Goal: Transaction & Acquisition: Purchase product/service

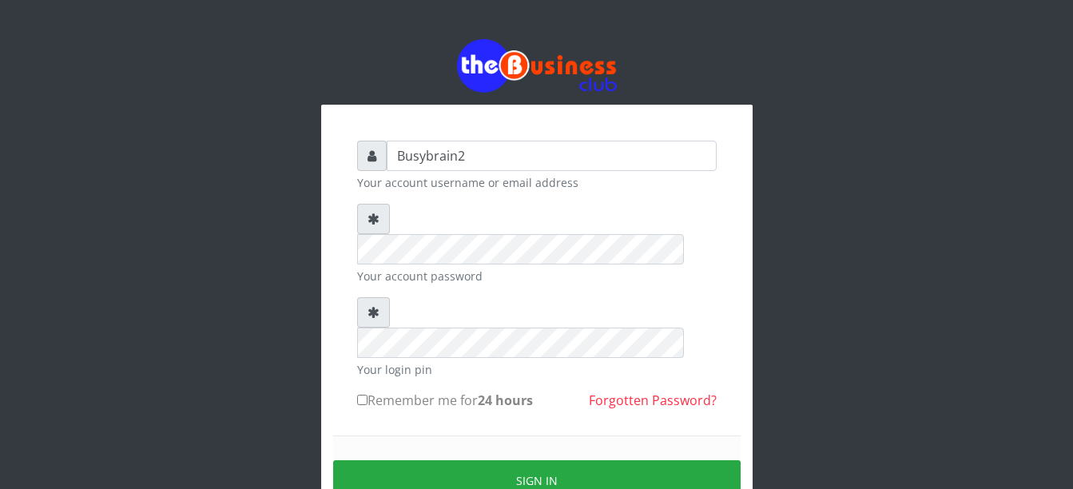
click at [362, 395] on input "Remember me for 24 hours" at bounding box center [362, 400] width 10 height 10
checkbox input "true"
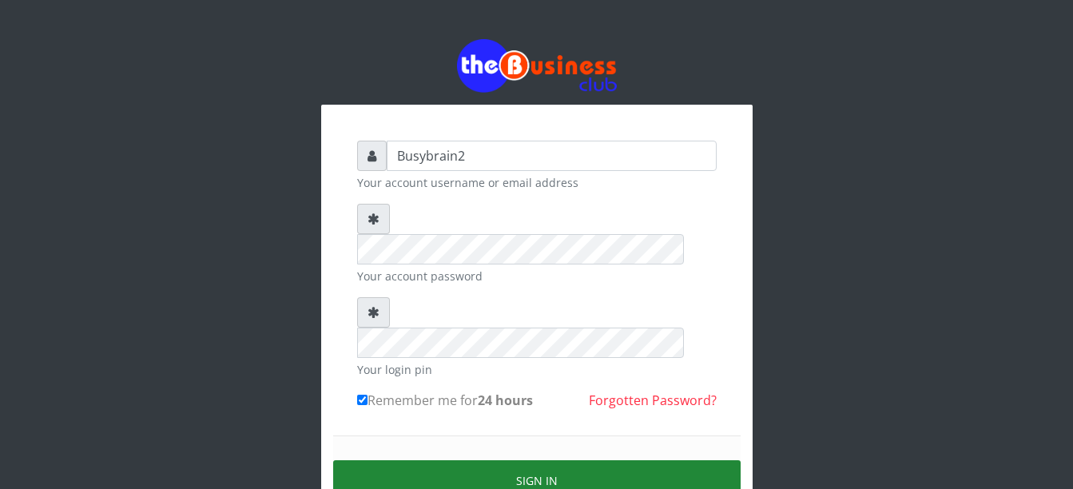
click at [507, 460] on button "Sign in" at bounding box center [537, 480] width 408 height 41
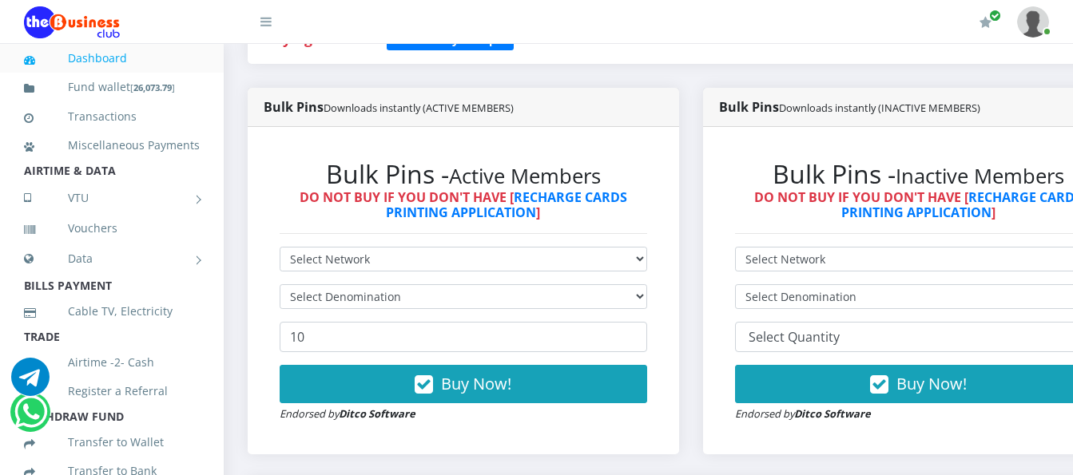
scroll to position [400, 0]
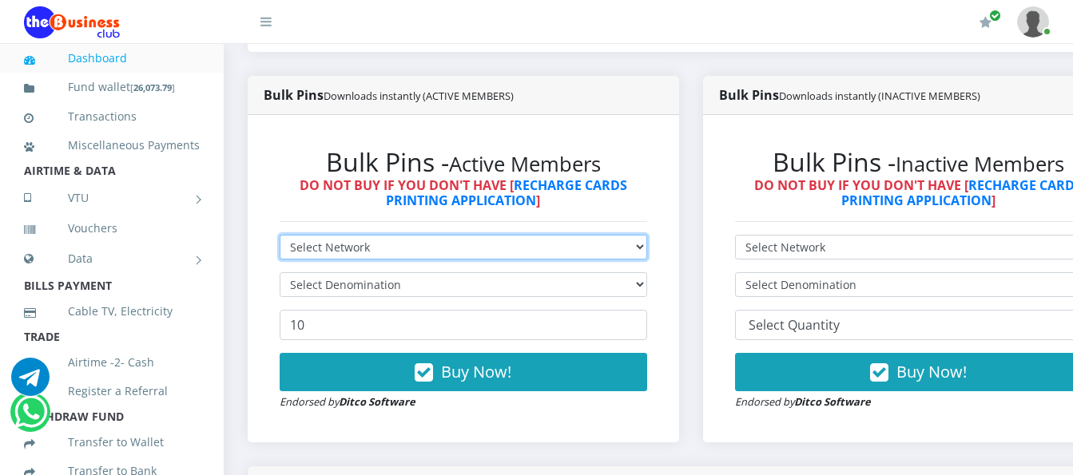
click at [440, 235] on select "Select Network MTN Globacom 9Mobile Airtel" at bounding box center [464, 247] width 368 height 25
select select "MTN"
click at [280, 235] on select "Select Network MTN Globacom 9Mobile Airtel" at bounding box center [464, 247] width 368 height 25
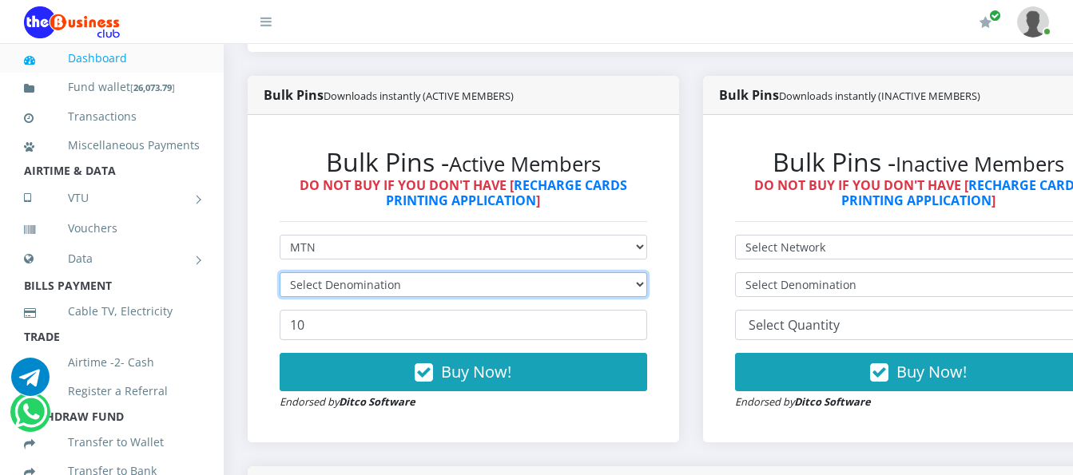
click at [432, 272] on select "Select Denomination" at bounding box center [464, 284] width 368 height 25
select select "193.98-200"
click at [280, 272] on select "Select Denomination MTN NGN100 - ₦96.99 MTN NGN200 - ₦193.98 MTN NGN400 - ₦387.…" at bounding box center [464, 284] width 368 height 25
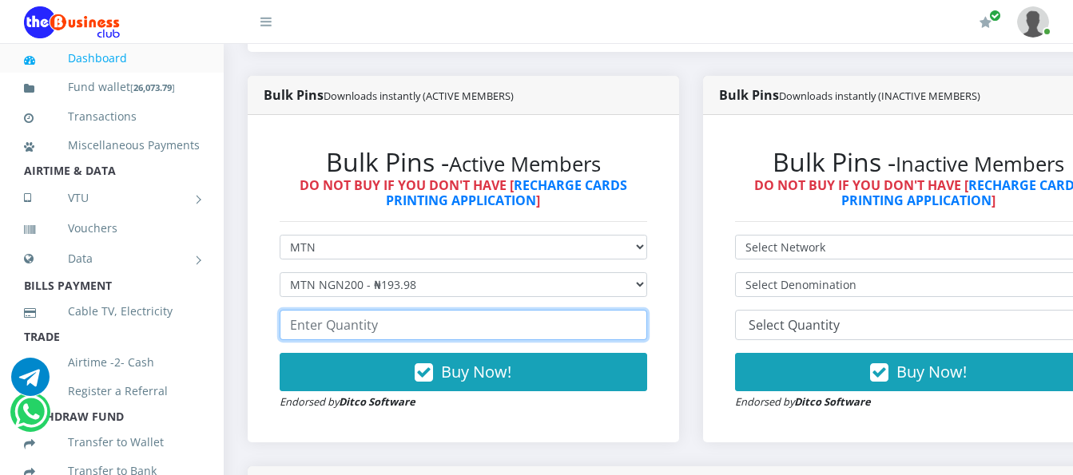
click at [437, 310] on input "number" at bounding box center [464, 325] width 368 height 30
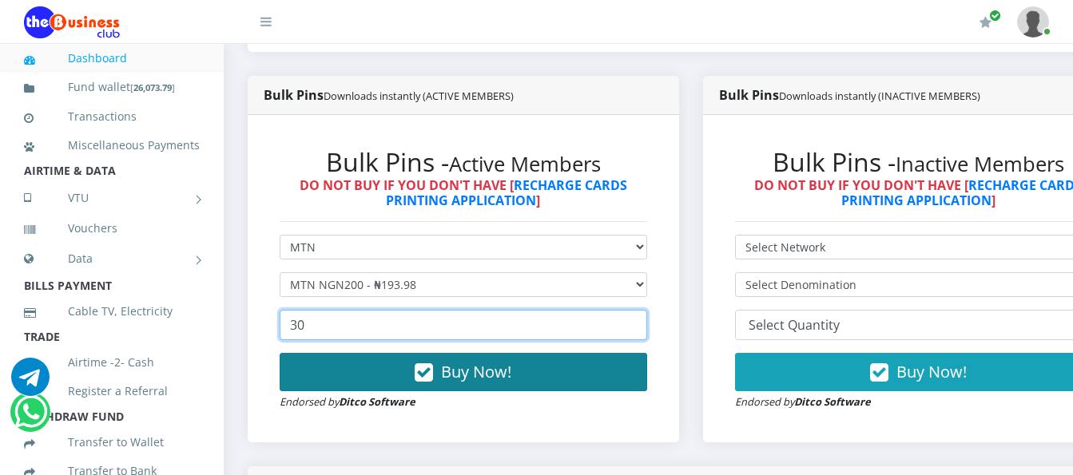
type input "30"
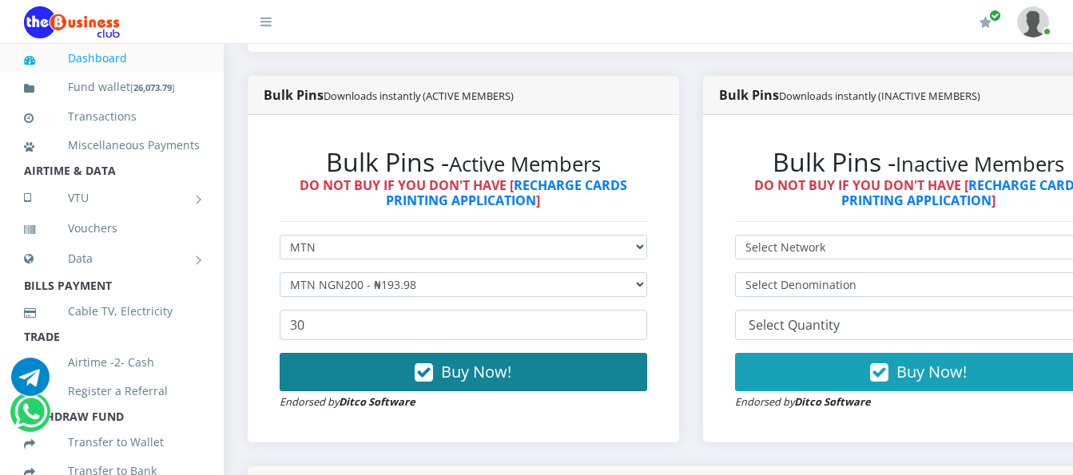
click at [455, 361] on span "Buy Now!" at bounding box center [476, 372] width 70 height 22
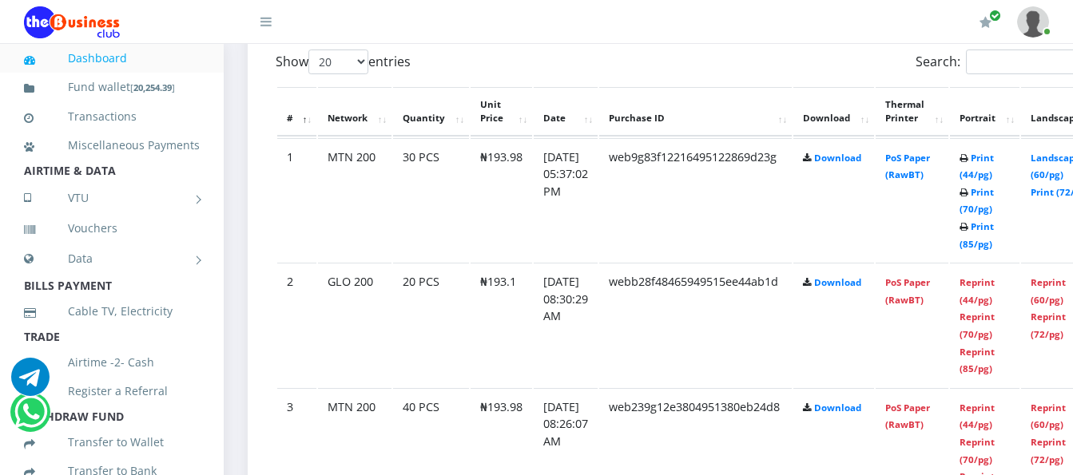
scroll to position [799, 0]
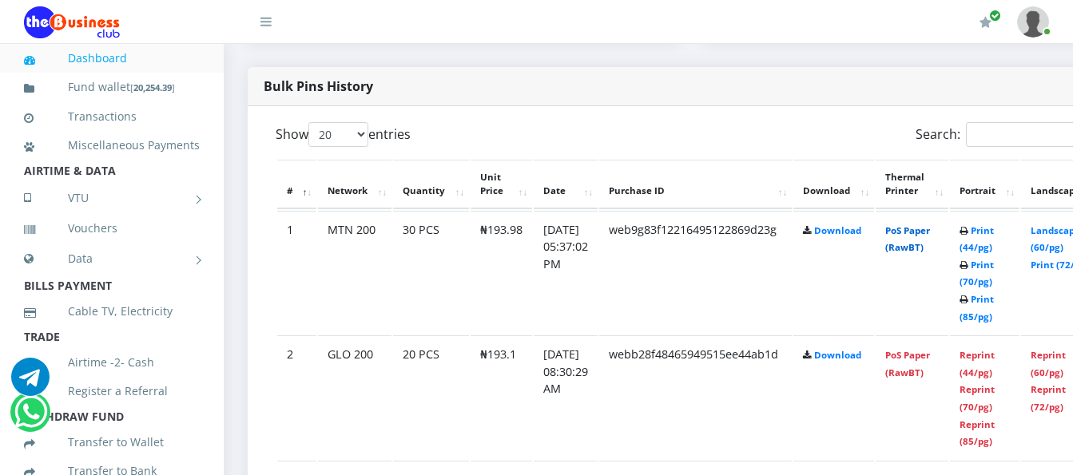
click at [923, 225] on link "PoS Paper (RawBT)" at bounding box center [907, 240] width 45 height 30
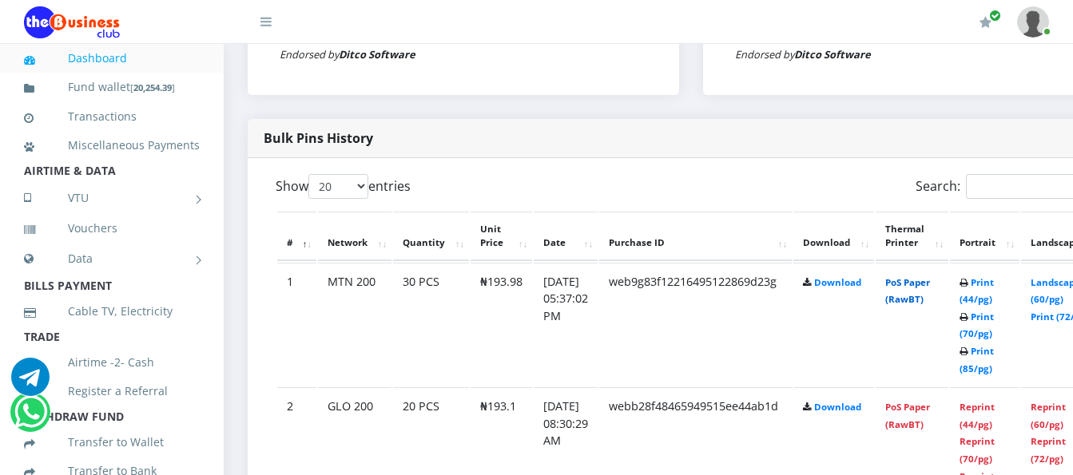
scroll to position [719, 0]
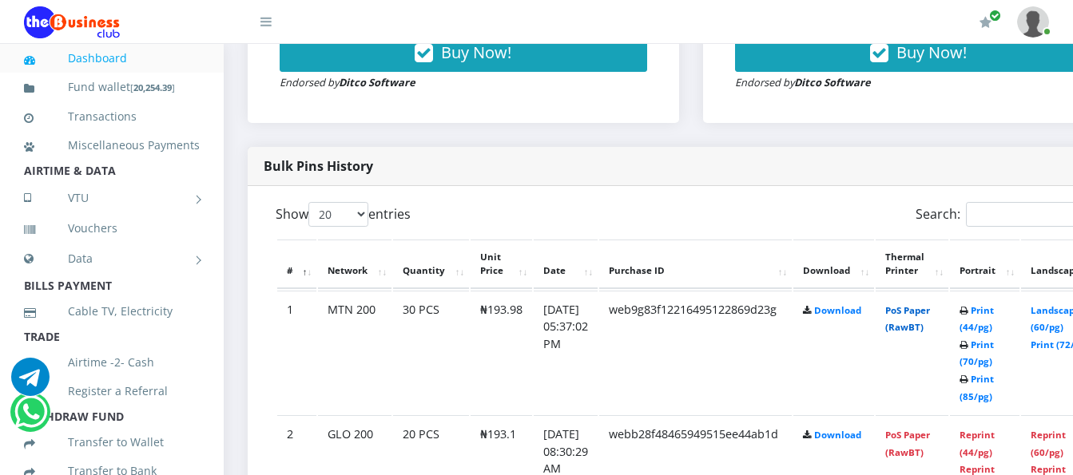
click at [925, 304] on link "PoS Paper (RawBT)" at bounding box center [907, 319] width 45 height 30
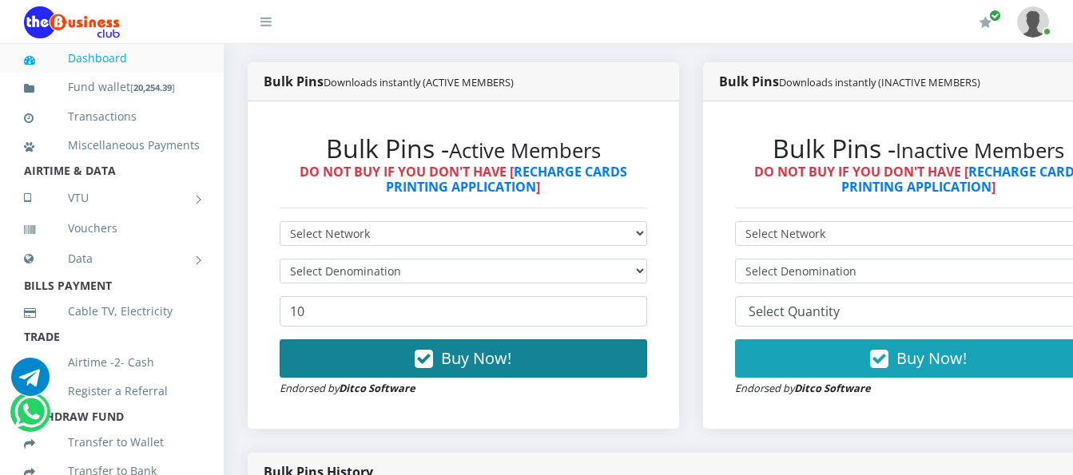
scroll to position [400, 0]
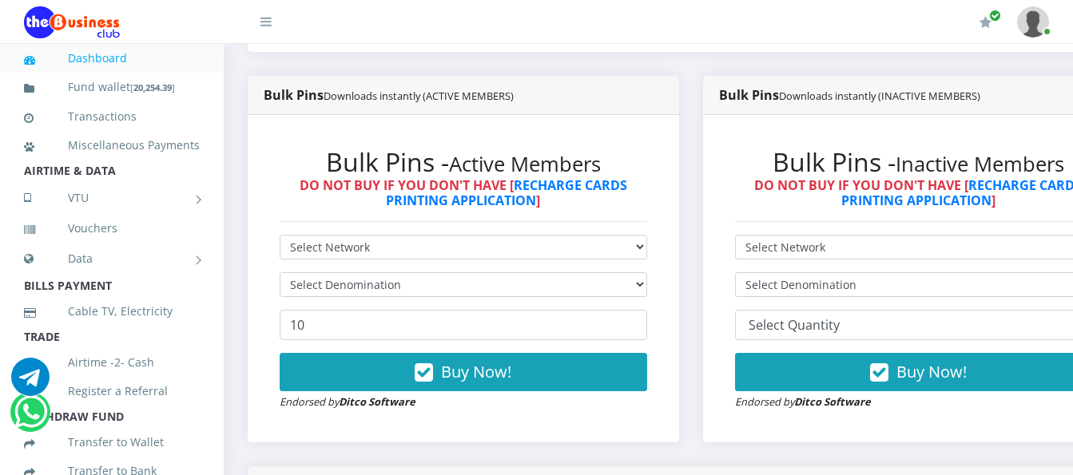
click at [538, 220] on div "Bulk Pins - Active Members DO NOT BUY IF YOU DON'T HAVE [ RECHARGE CARDS PRINTI…" at bounding box center [464, 279] width 400 height 296
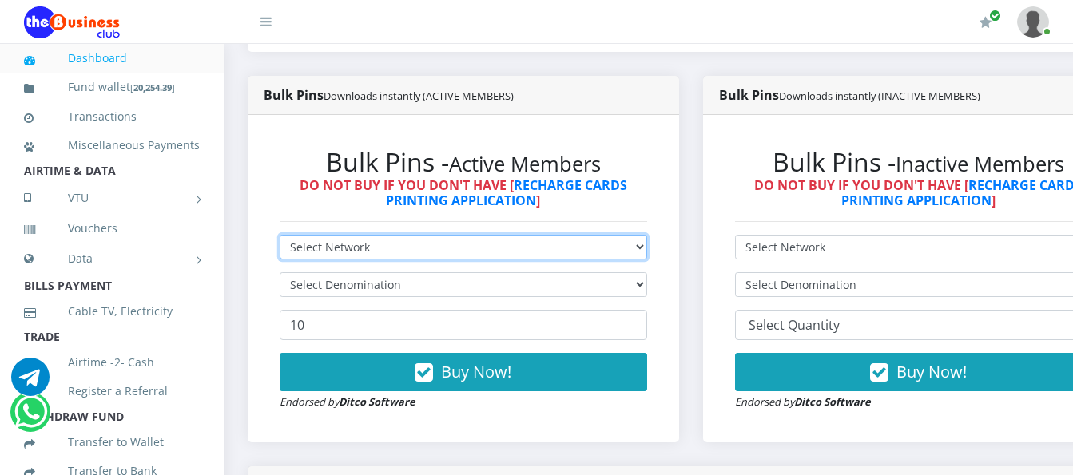
click at [538, 235] on select "Select Network MTN Globacom 9Mobile Airtel" at bounding box center [464, 247] width 368 height 25
select select "MTN"
click at [280, 235] on select "Select Network MTN Globacom 9Mobile Airtel" at bounding box center [464, 247] width 368 height 25
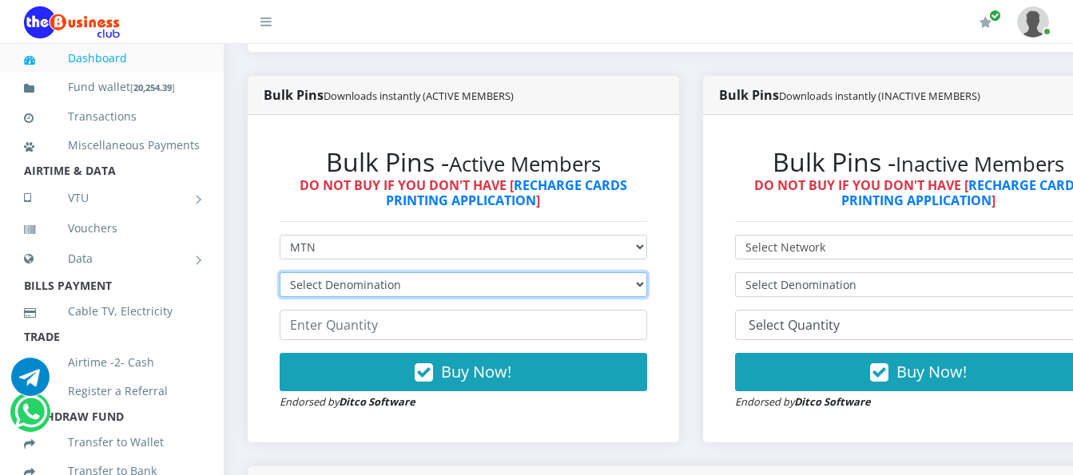
click at [445, 272] on select "Select Denomination MTN NGN100 - ₦96.99 MTN NGN200 - ₦193.98 MTN NGN400 - ₦387.…" at bounding box center [464, 284] width 368 height 25
click at [280, 272] on select "Select Denomination MTN NGN100 - ₦96.99 MTN NGN200 - ₦193.98 MTN NGN400 - ₦387.…" at bounding box center [464, 284] width 368 height 25
click at [448, 272] on select "Select Denomination MTN NGN100 - ₦96.99 MTN NGN200 - ₦193.98 MTN NGN400 - ₦387.…" at bounding box center [464, 284] width 368 height 25
select select "484.95-500"
click at [280, 272] on select "Select Denomination MTN NGN100 - ₦96.99 MTN NGN200 - ₦193.98 MTN NGN400 - ₦387.…" at bounding box center [464, 284] width 368 height 25
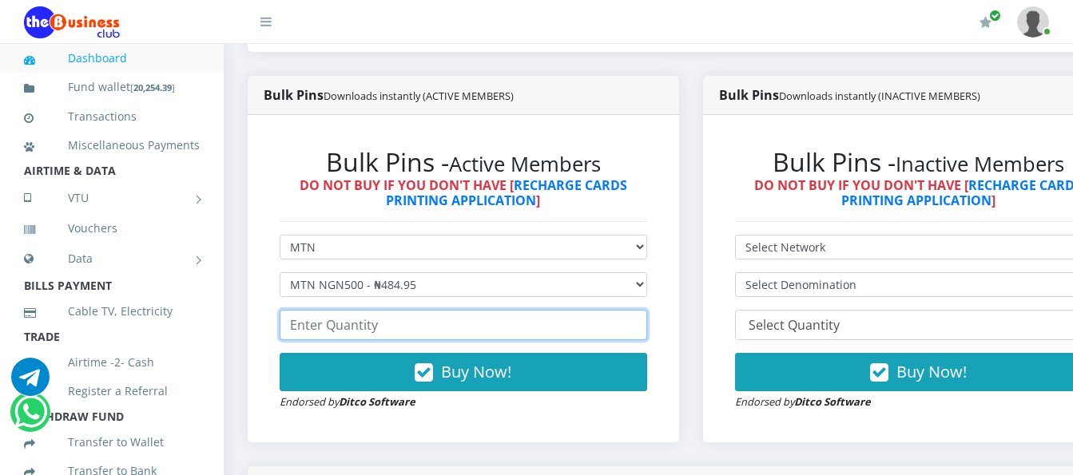
click at [445, 319] on input "number" at bounding box center [464, 325] width 368 height 30
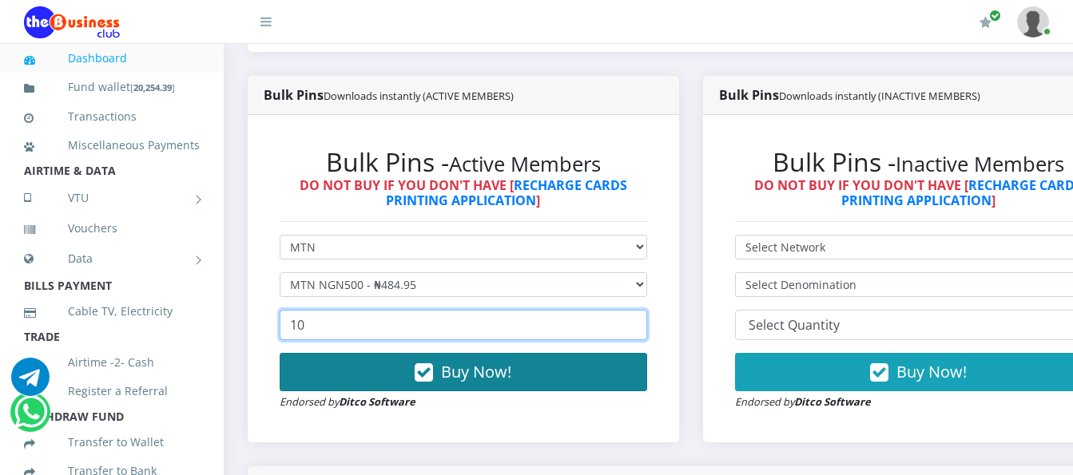
type input "10"
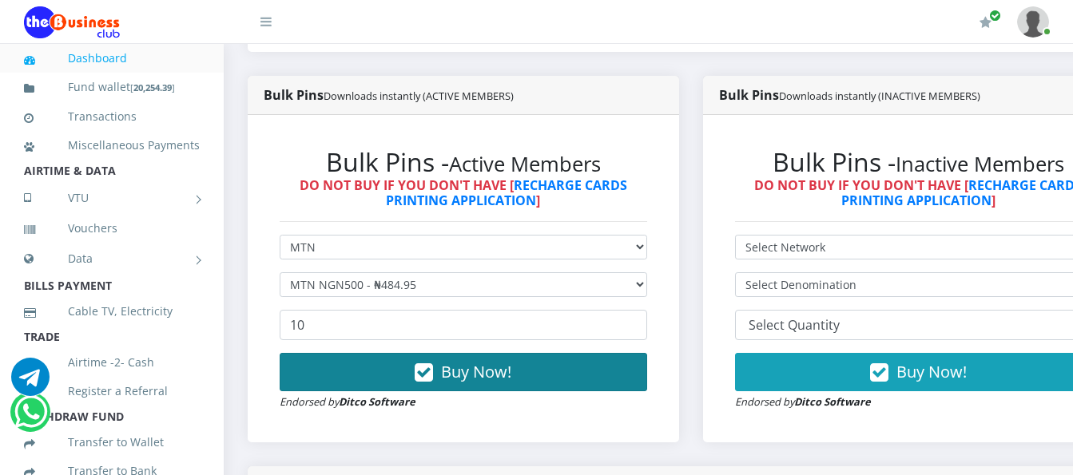
click at [442, 359] on button "Buy Now!" at bounding box center [464, 372] width 368 height 38
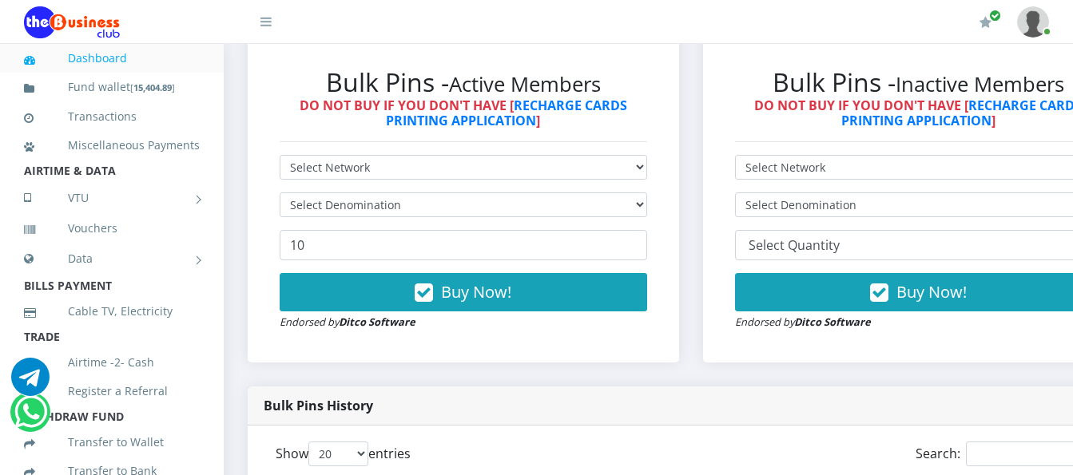
scroll to position [799, 0]
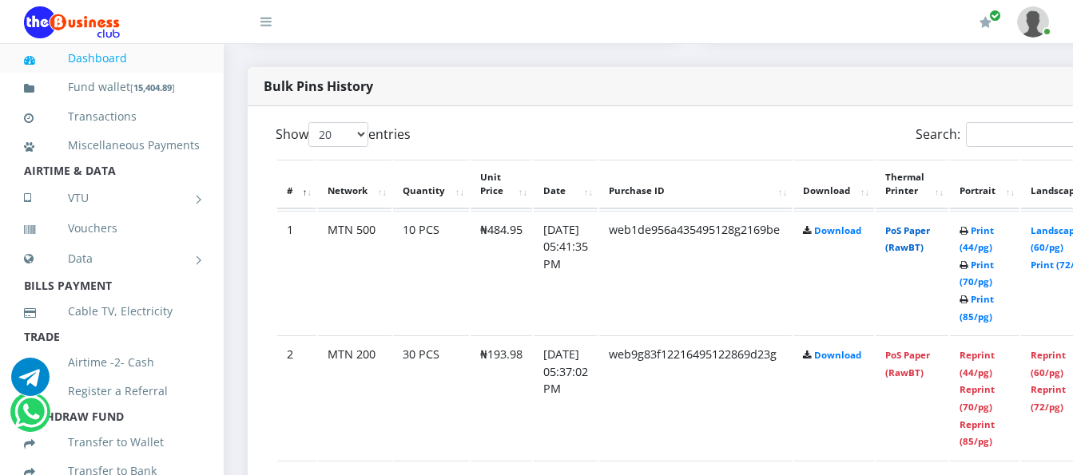
click at [929, 225] on link "PoS Paper (RawBT)" at bounding box center [907, 240] width 45 height 30
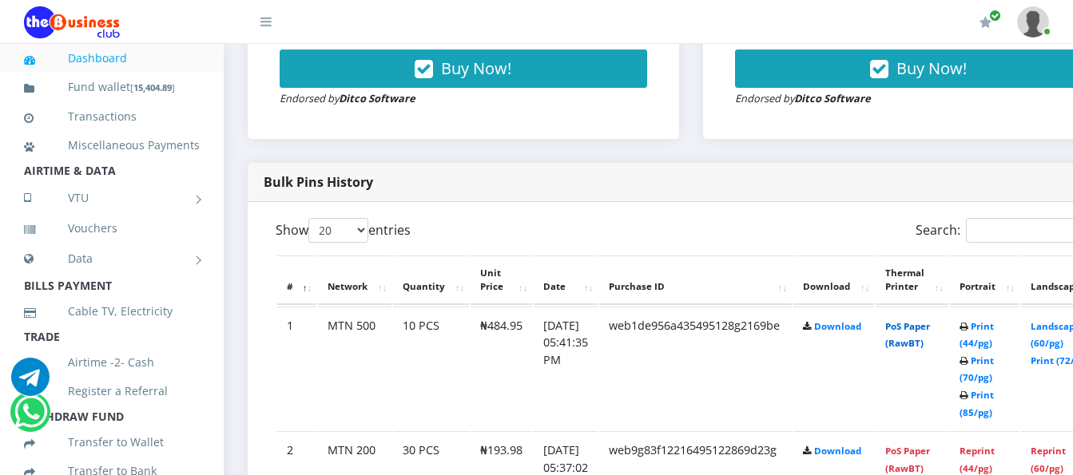
scroll to position [479, 0]
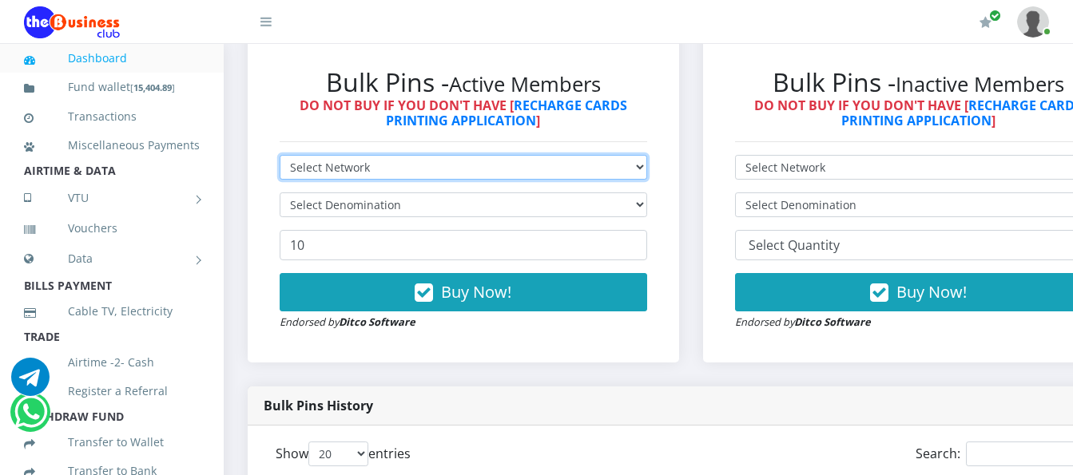
click at [630, 155] on select "Select Network MTN Globacom 9Mobile Airtel" at bounding box center [464, 167] width 368 height 25
select select "MTN"
click at [280, 155] on select "Select Network MTN Globacom 9Mobile Airtel" at bounding box center [464, 167] width 368 height 25
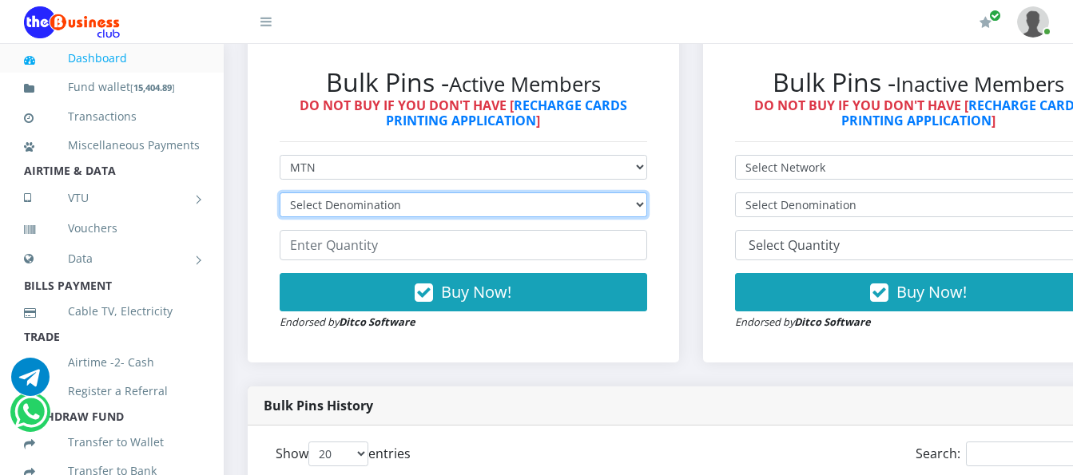
click at [607, 193] on select "Select Denomination MTN NGN100 - ₦96.99 MTN NGN200 - ₦193.98 MTN NGN400 - ₦387.…" at bounding box center [464, 205] width 368 height 25
select select "96.99-100"
click at [280, 193] on select "Select Denomination MTN NGN100 - ₦96.99 MTN NGN200 - ₦193.98 MTN NGN400 - ₦387.…" at bounding box center [464, 205] width 368 height 25
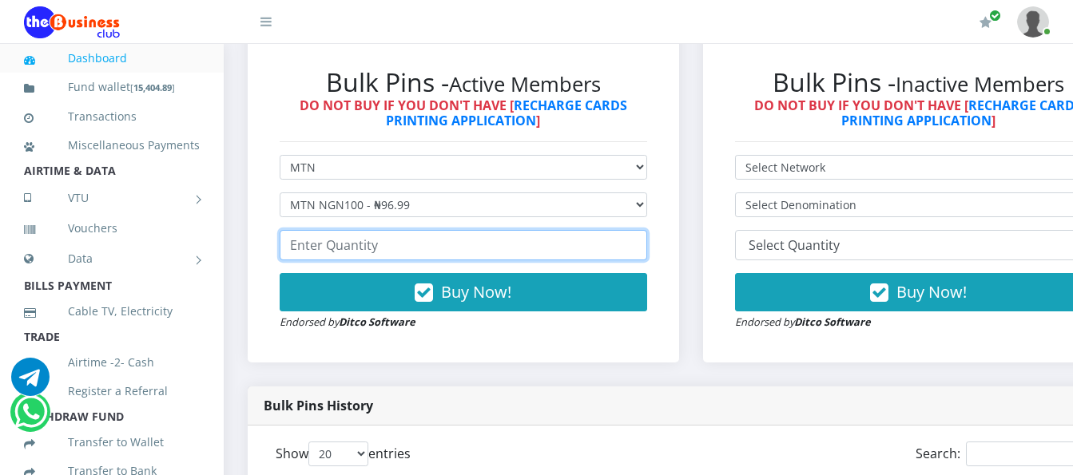
click at [594, 230] on input "number" at bounding box center [464, 245] width 368 height 30
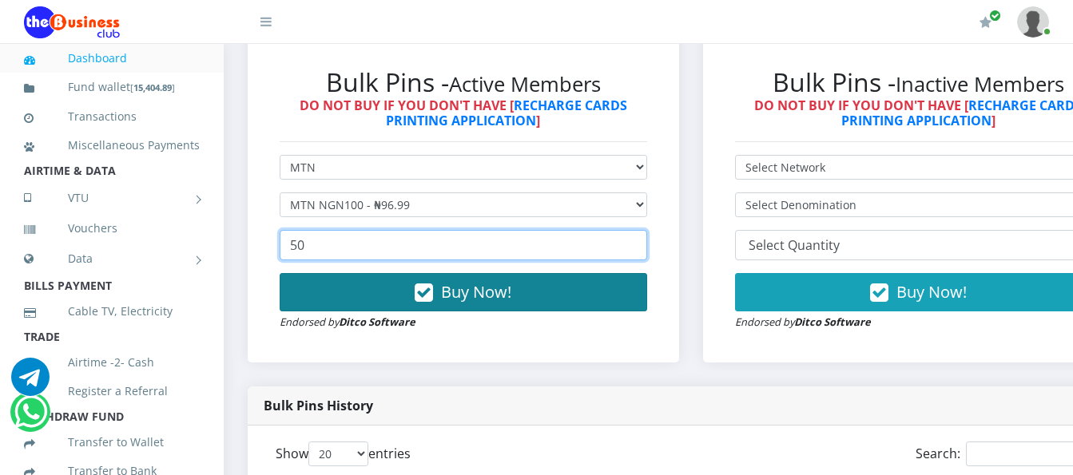
type input "50"
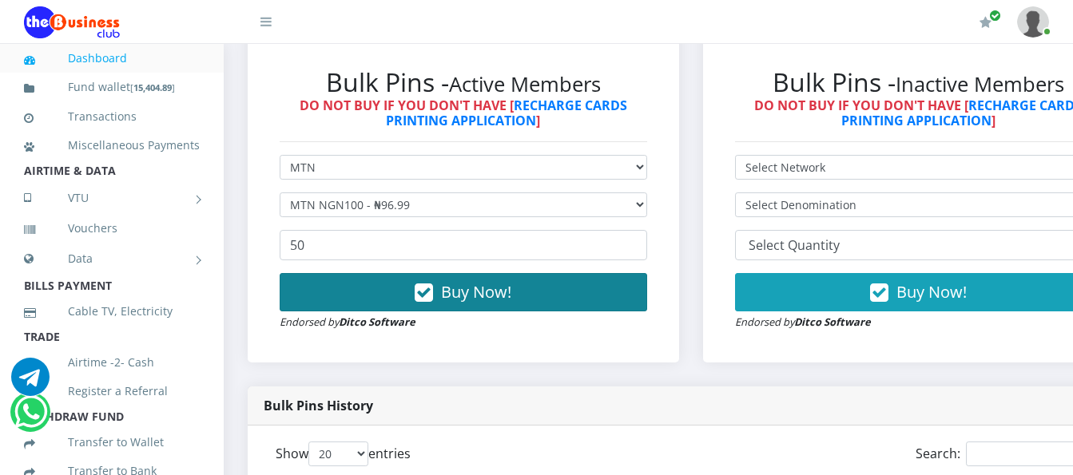
click at [588, 276] on button "Buy Now!" at bounding box center [464, 292] width 368 height 38
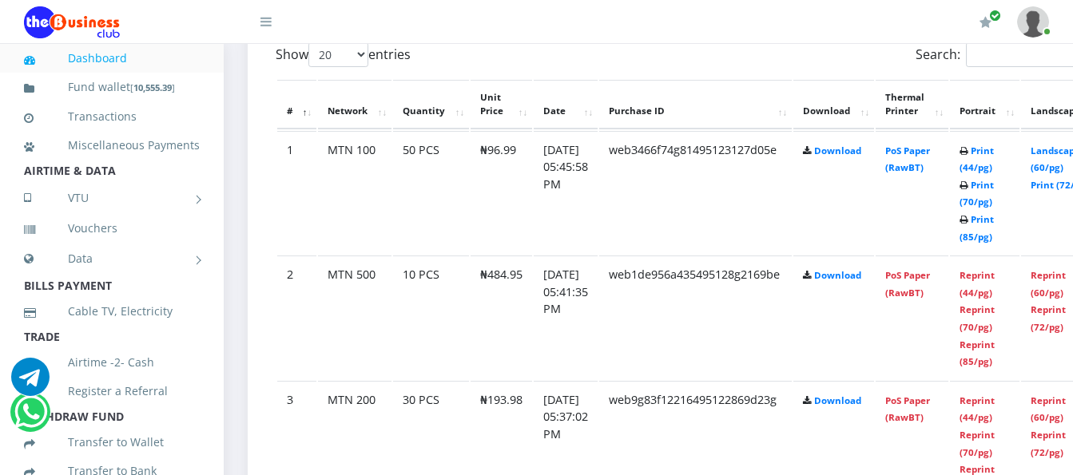
click at [937, 144] on td "PoS Paper (RawBT)" at bounding box center [912, 193] width 73 height 124
click at [924, 145] on link "PoS Paper (RawBT)" at bounding box center [907, 160] width 45 height 30
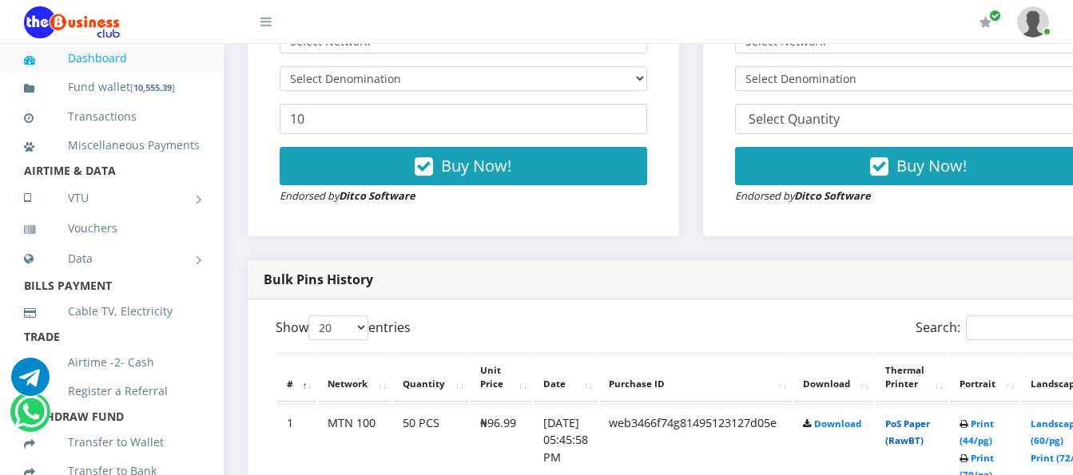
scroll to position [400, 0]
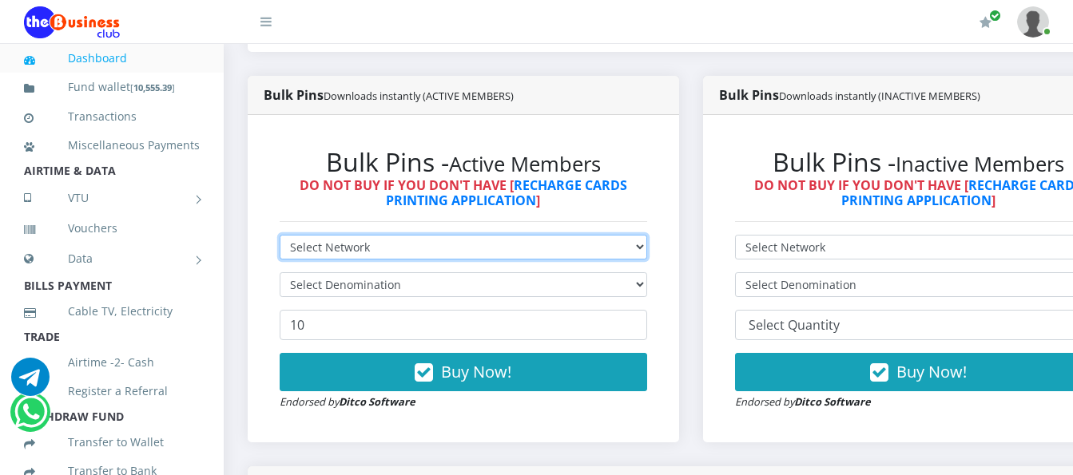
click at [612, 235] on select "Select Network MTN Globacom 9Mobile Airtel" at bounding box center [464, 247] width 368 height 25
select select "Airtel"
click at [280, 235] on select "Select Network MTN Globacom 9Mobile Airtel" at bounding box center [464, 247] width 368 height 25
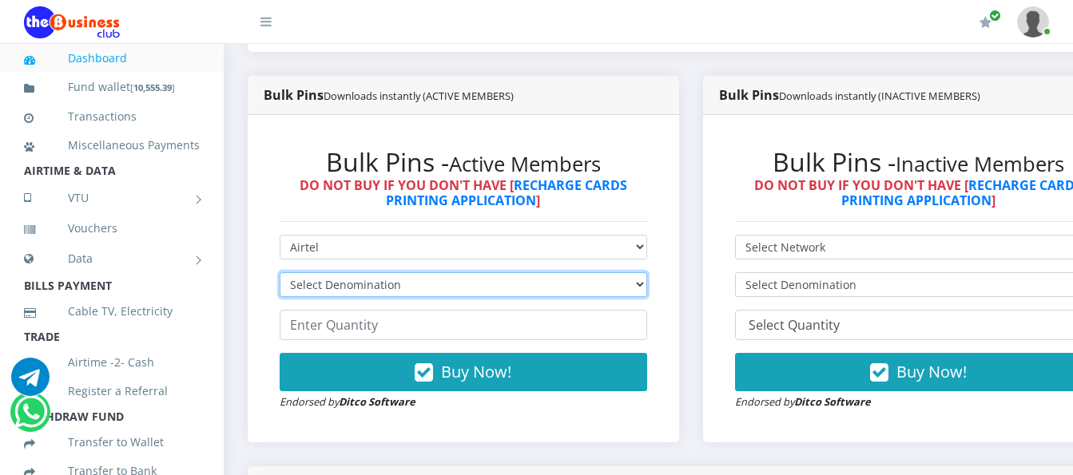
click at [592, 272] on select "Select Denomination Airtel NGN100 - ₦96.38 Airtel NGN200 - ₦192.76 Airtel NGN50…" at bounding box center [464, 284] width 368 height 25
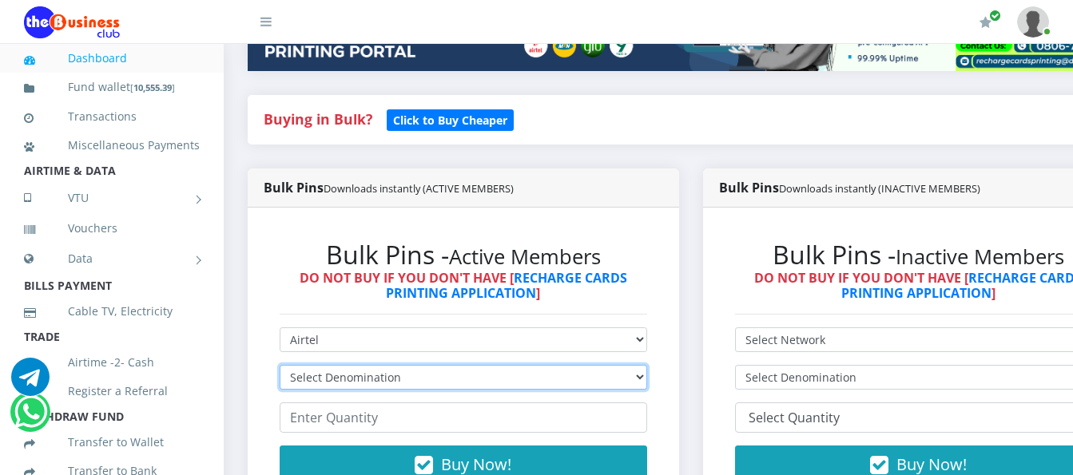
scroll to position [320, 0]
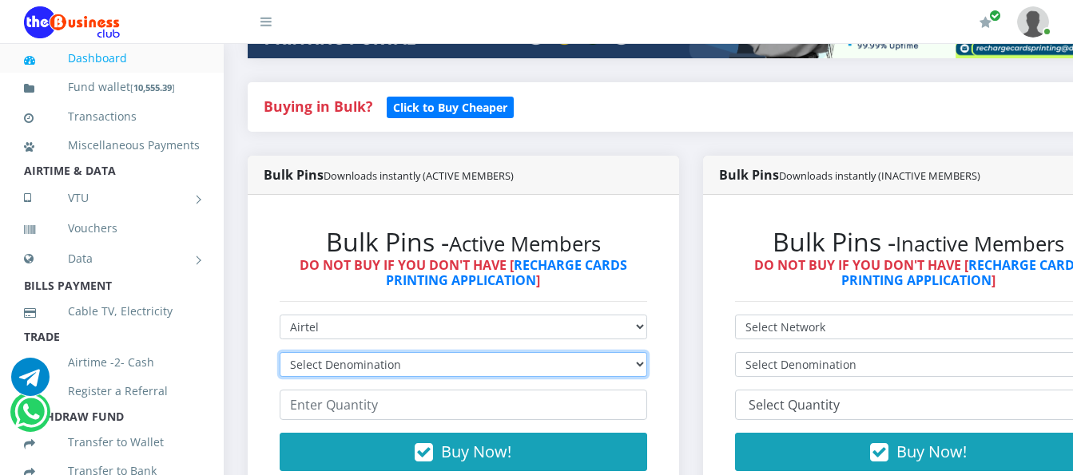
click at [647, 352] on select "Select Denomination Airtel NGN100 - ₦96.38 Airtel NGN200 - ₦192.76 Airtel NGN50…" at bounding box center [464, 364] width 368 height 25
select select "192.76-200"
click at [280, 352] on select "Select Denomination Airtel NGN100 - ₦96.38 Airtel NGN200 - ₦192.76 Airtel NGN50…" at bounding box center [464, 364] width 368 height 25
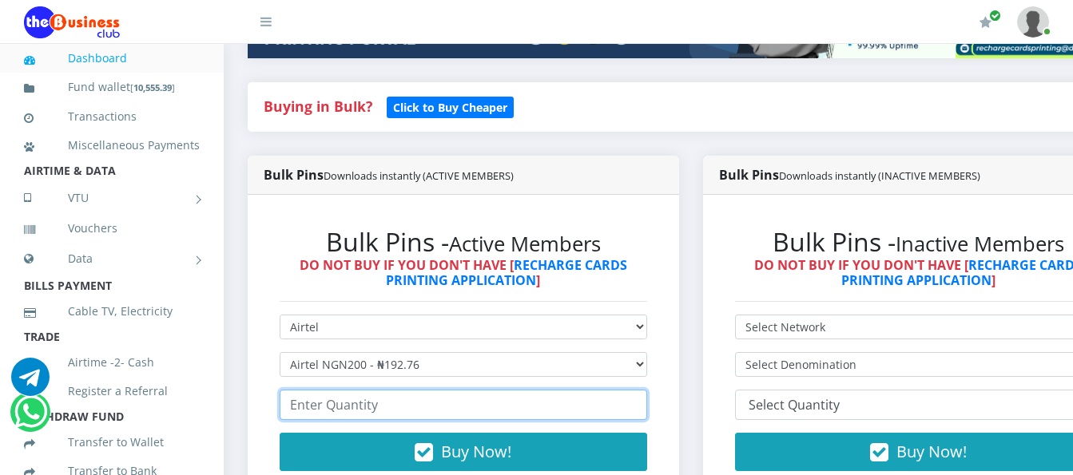
click at [579, 392] on input "number" at bounding box center [464, 405] width 368 height 30
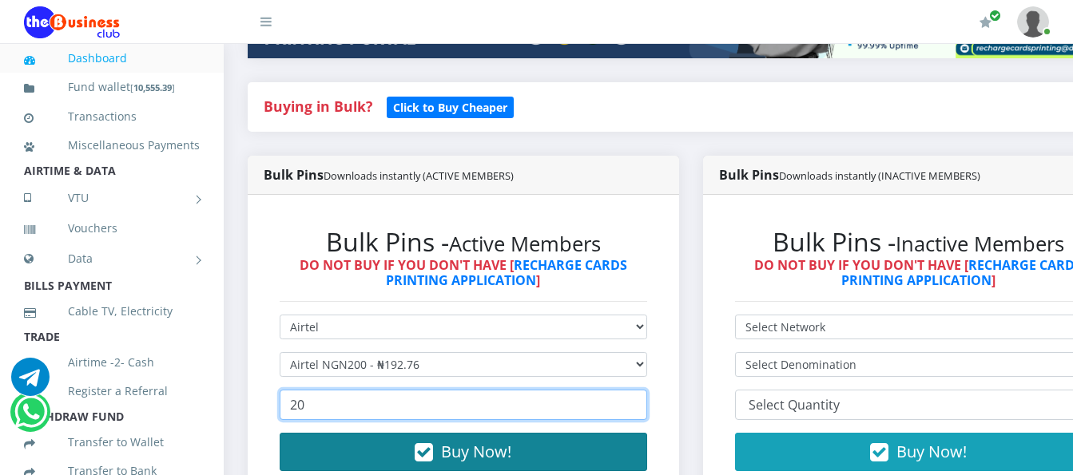
type input "20"
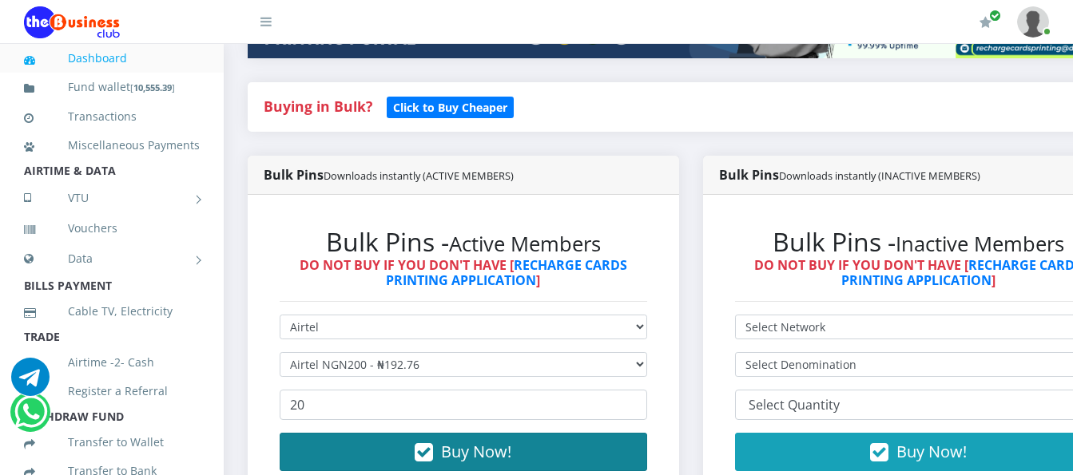
click at [530, 433] on button "Buy Now!" at bounding box center [464, 452] width 368 height 38
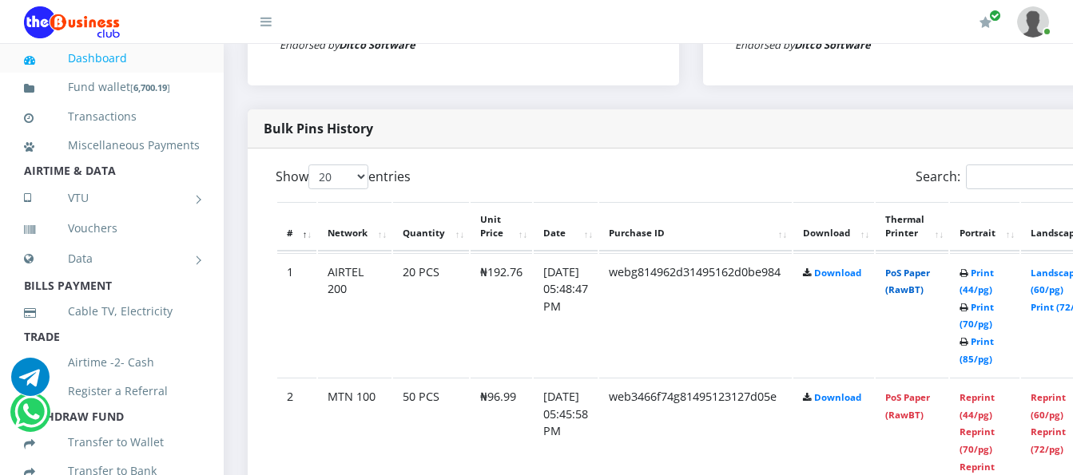
click at [930, 267] on link "PoS Paper (RawBT)" at bounding box center [907, 282] width 45 height 30
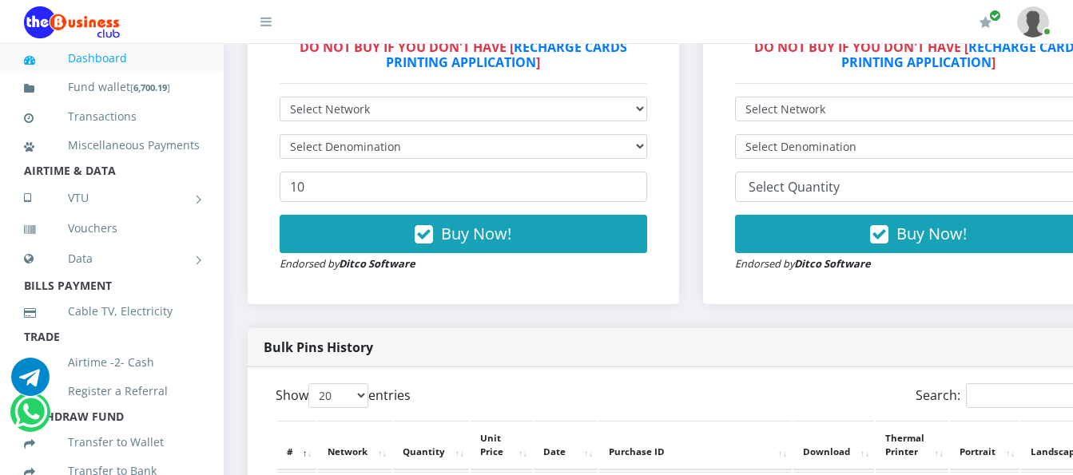
scroll to position [437, 0]
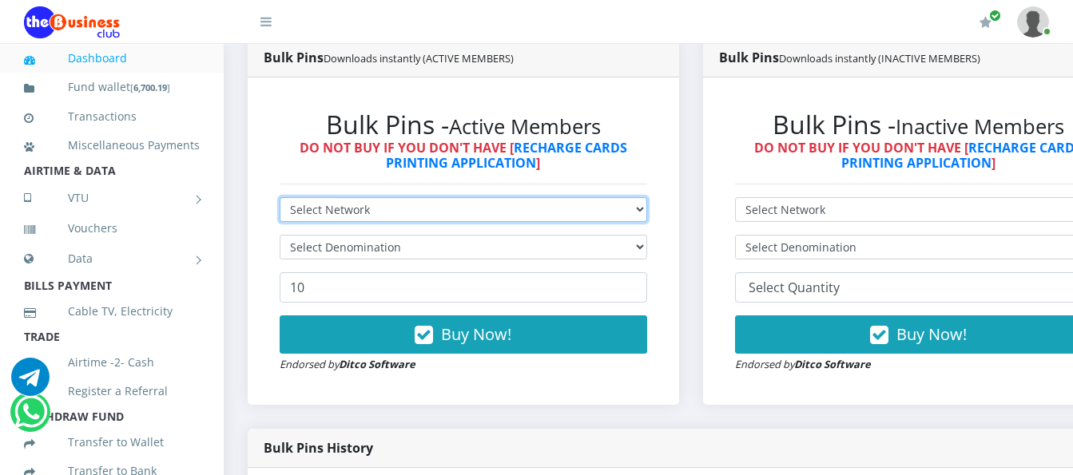
click at [593, 202] on select "Select Network MTN Globacom 9Mobile Airtel" at bounding box center [464, 209] width 368 height 25
select select "Airtel"
click at [280, 197] on select "Select Network MTN Globacom 9Mobile Airtel" at bounding box center [464, 209] width 368 height 25
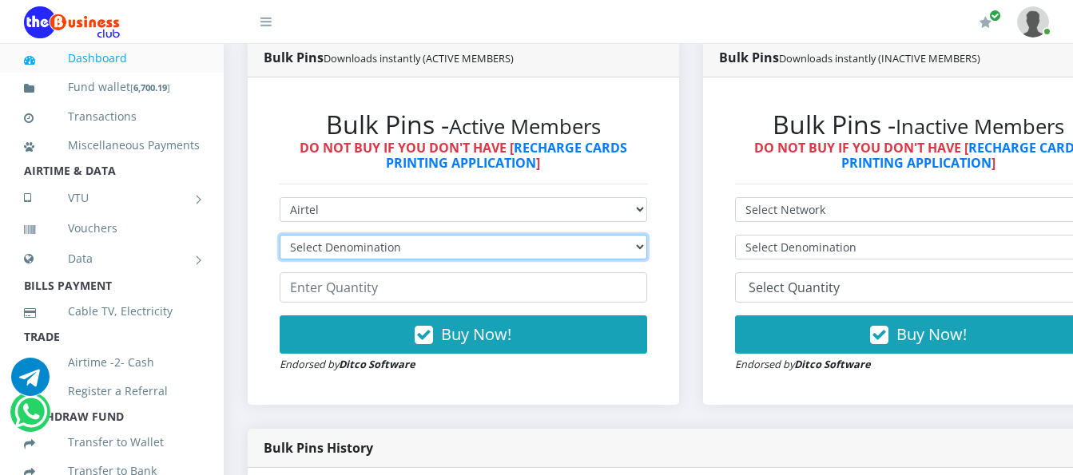
click at [583, 235] on select "Select Denomination Airtel NGN100 - ₦96.38 Airtel NGN200 - ₦192.76 Airtel NGN50…" at bounding box center [464, 247] width 368 height 25
select select "96.38-100"
click at [280, 235] on select "Select Denomination Airtel NGN100 - ₦96.38 Airtel NGN200 - ₦192.76 Airtel NGN50…" at bounding box center [464, 247] width 368 height 25
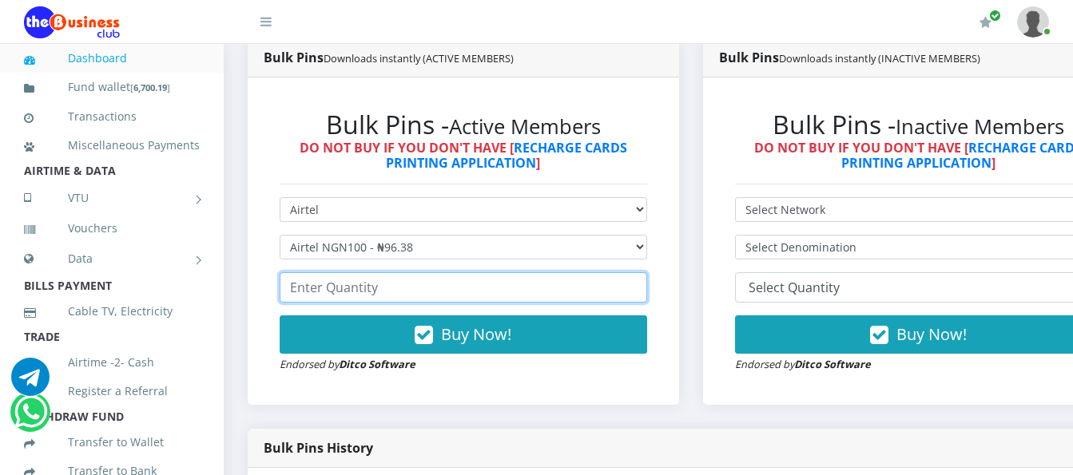
click at [544, 283] on input "number" at bounding box center [464, 287] width 368 height 30
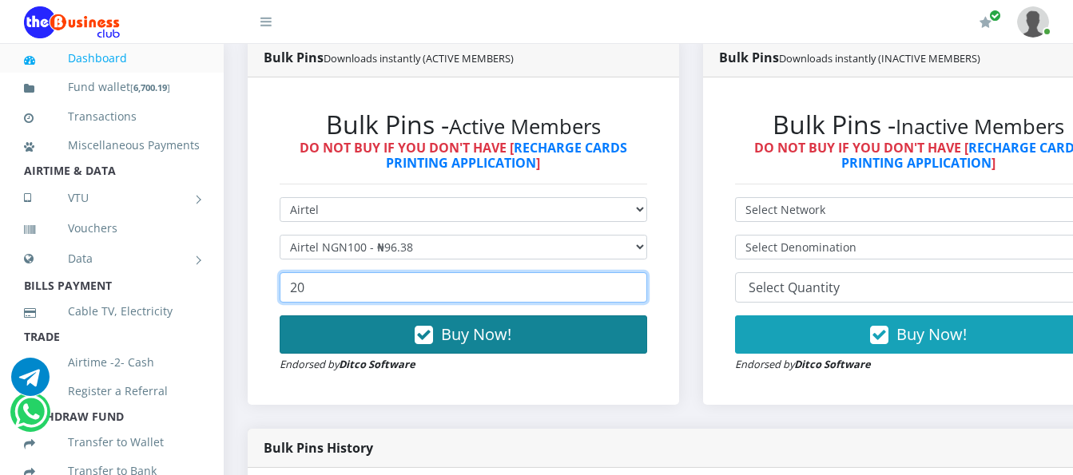
type input "20"
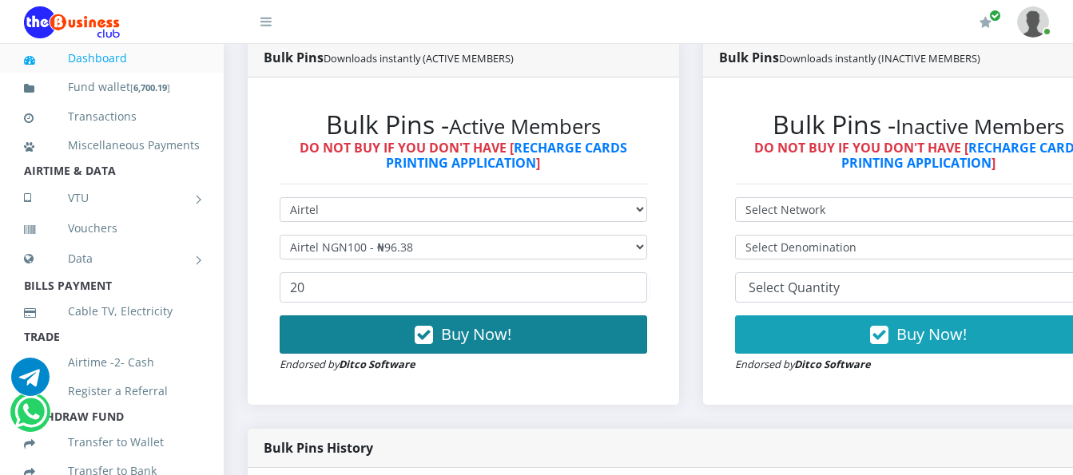
click at [545, 316] on button "Buy Now!" at bounding box center [464, 335] width 368 height 38
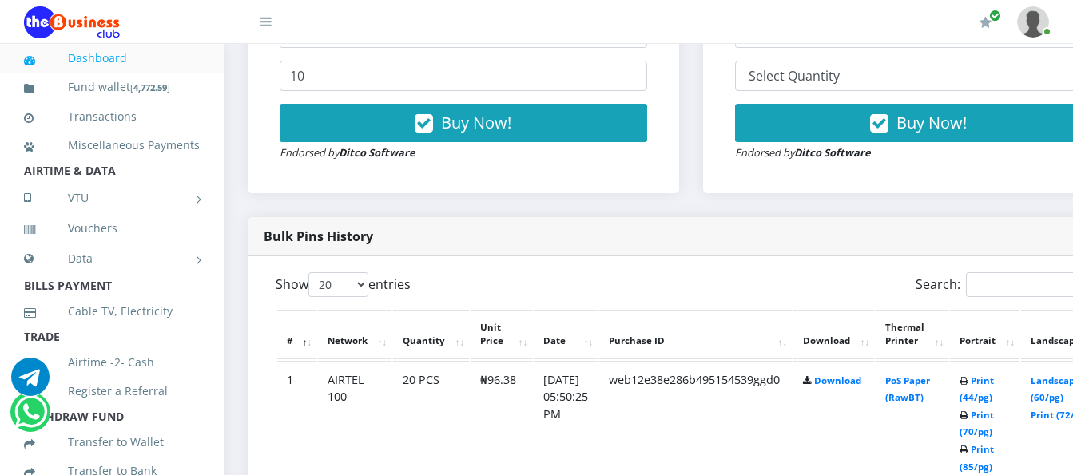
scroll to position [677, 0]
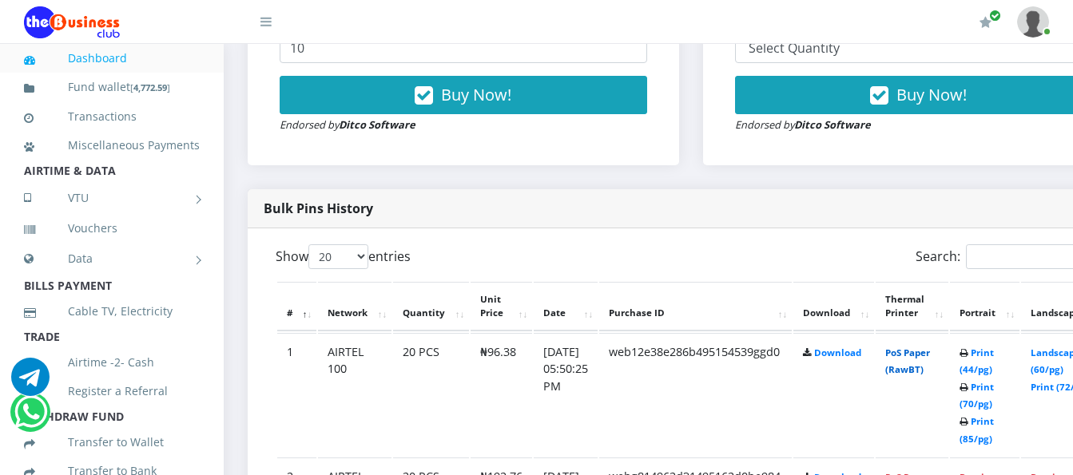
click at [926, 347] on link "PoS Paper (RawBT)" at bounding box center [907, 362] width 45 height 30
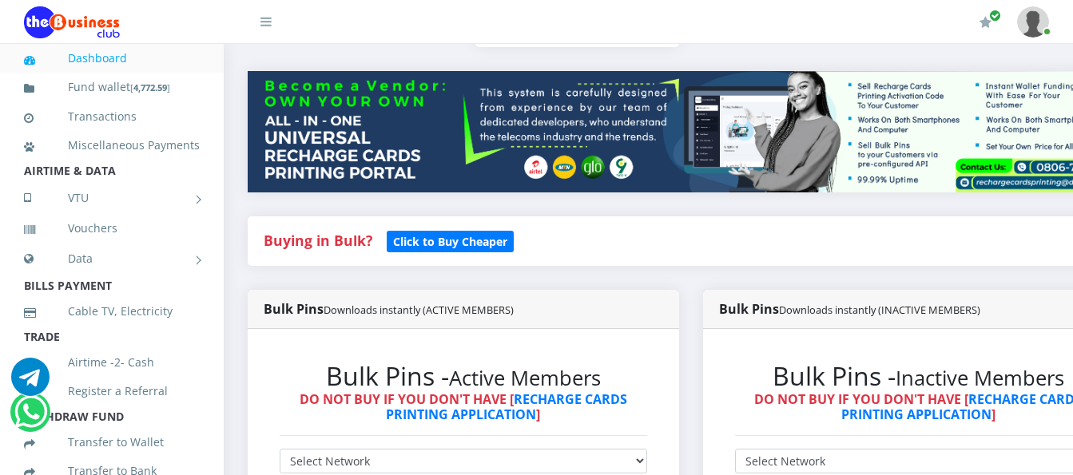
scroll to position [0, 0]
